Goal: Use online tool/utility: Utilize a website feature to perform a specific function

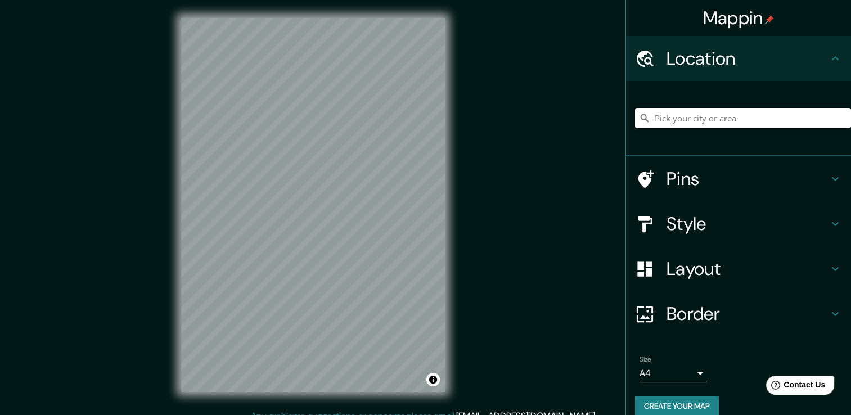
click at [675, 120] on input "Pick your city or area" at bounding box center [743, 118] width 216 height 20
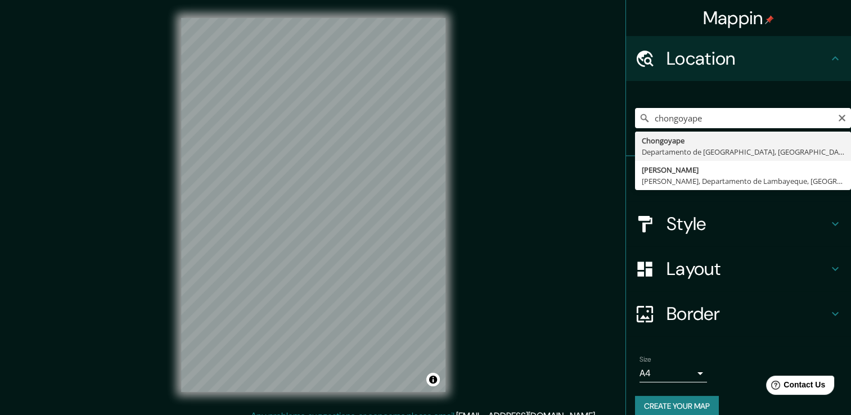
type input "Chongoyape, Departamento de Lambayeque, [GEOGRAPHIC_DATA]"
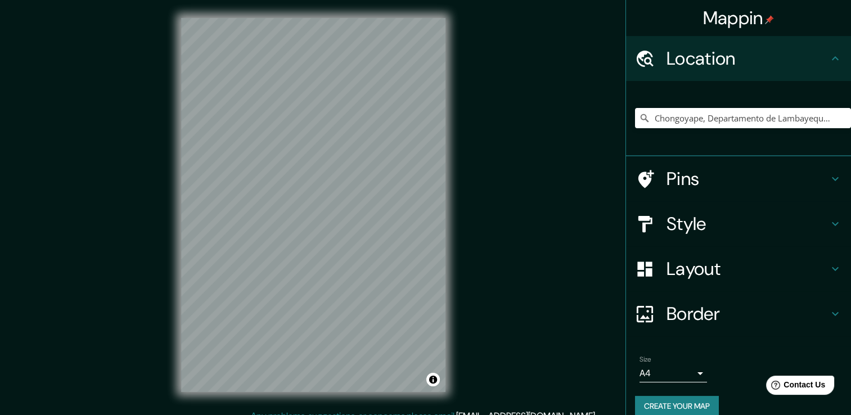
scroll to position [12, 0]
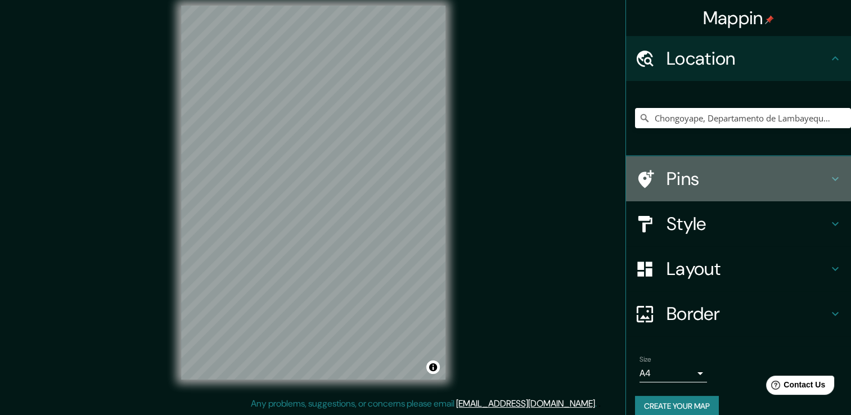
click at [687, 192] on div "Pins" at bounding box center [738, 178] width 225 height 45
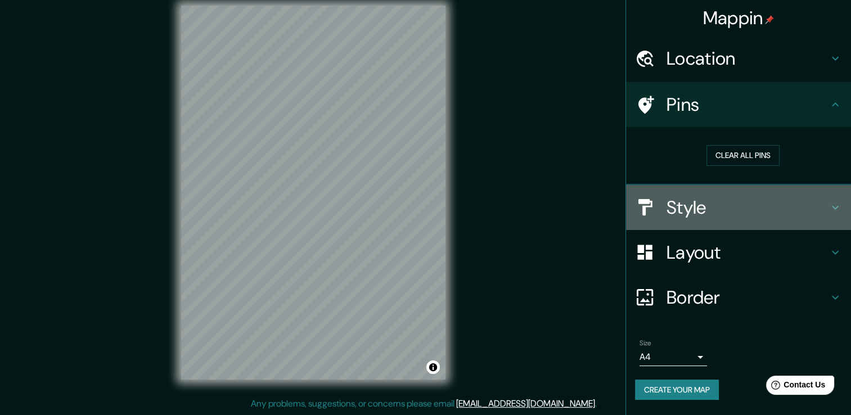
click at [680, 204] on h4 "Style" at bounding box center [748, 207] width 162 height 23
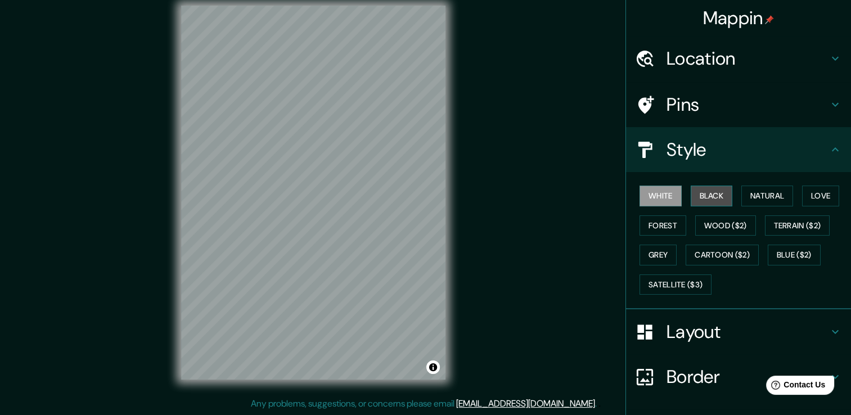
click at [702, 196] on button "Black" at bounding box center [712, 196] width 42 height 21
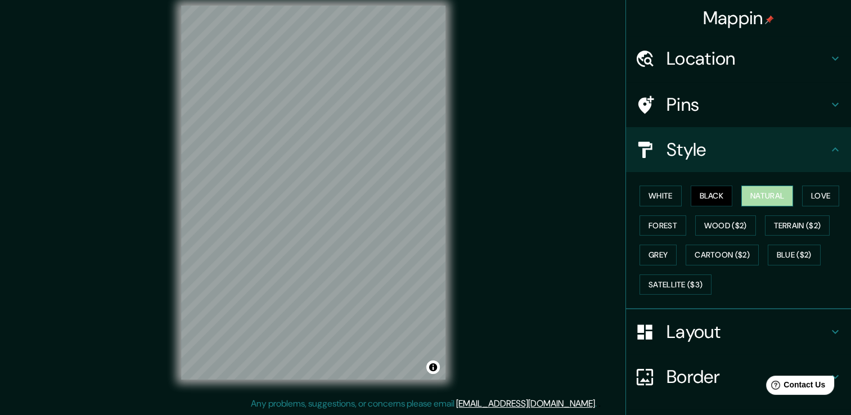
click at [744, 191] on button "Natural" at bounding box center [768, 196] width 52 height 21
click at [812, 198] on button "Love" at bounding box center [820, 196] width 37 height 21
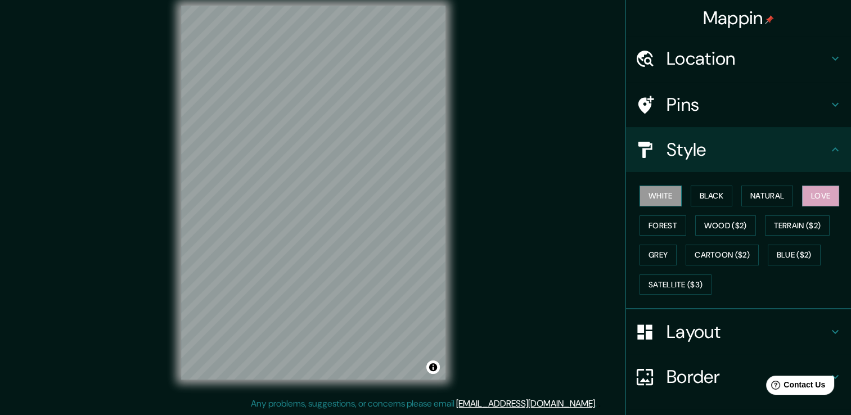
click at [663, 195] on button "White" at bounding box center [661, 196] width 42 height 21
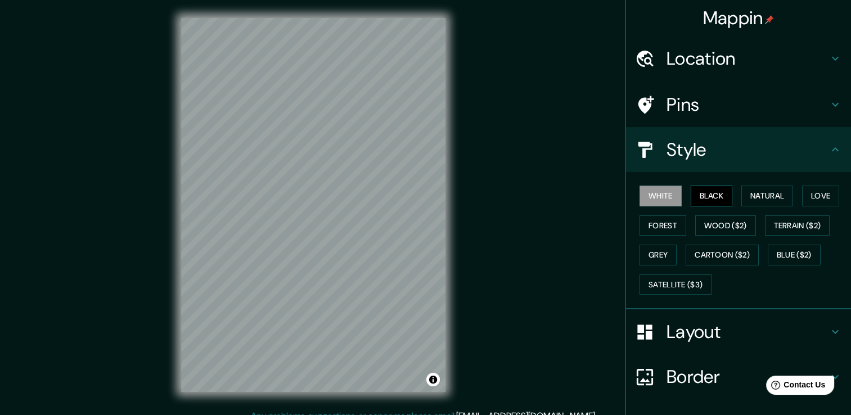
click at [695, 196] on button "Black" at bounding box center [712, 196] width 42 height 21
click at [749, 195] on button "Natural" at bounding box center [768, 196] width 52 height 21
click at [653, 190] on button "White" at bounding box center [661, 196] width 42 height 21
click at [672, 232] on button "Forest" at bounding box center [663, 226] width 47 height 21
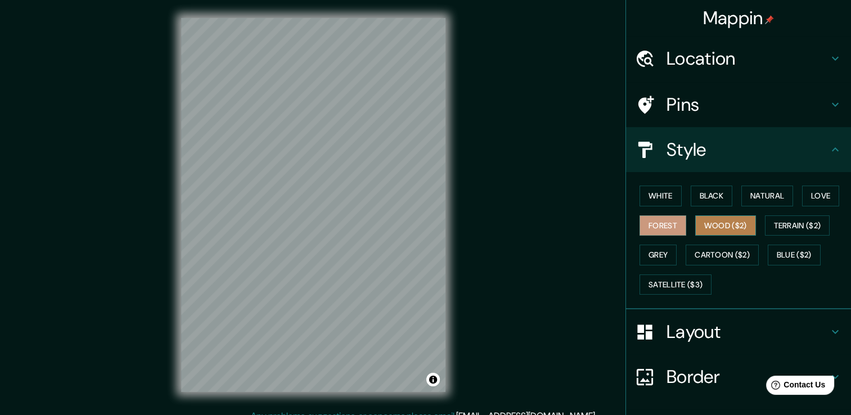
click at [695, 226] on button "Wood ($2)" at bounding box center [725, 226] width 61 height 21
click at [667, 227] on button "Forest" at bounding box center [663, 226] width 47 height 21
click at [704, 222] on button "Wood ($2)" at bounding box center [725, 226] width 61 height 21
click at [702, 197] on button "Black" at bounding box center [712, 196] width 42 height 21
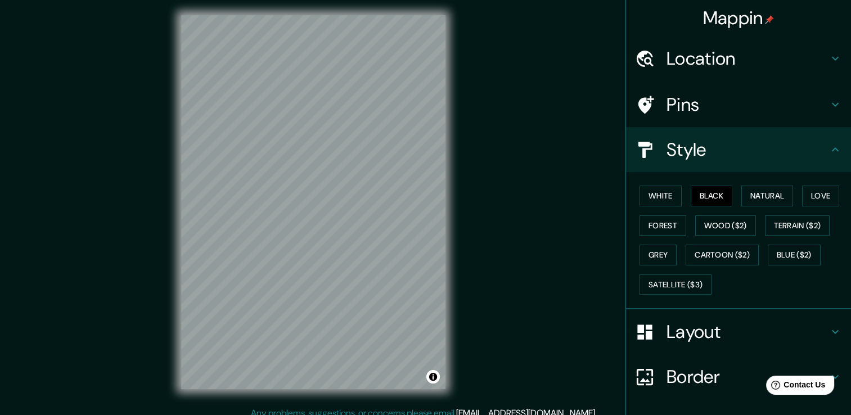
scroll to position [3, 0]
